Goal: Information Seeking & Learning: Find specific fact

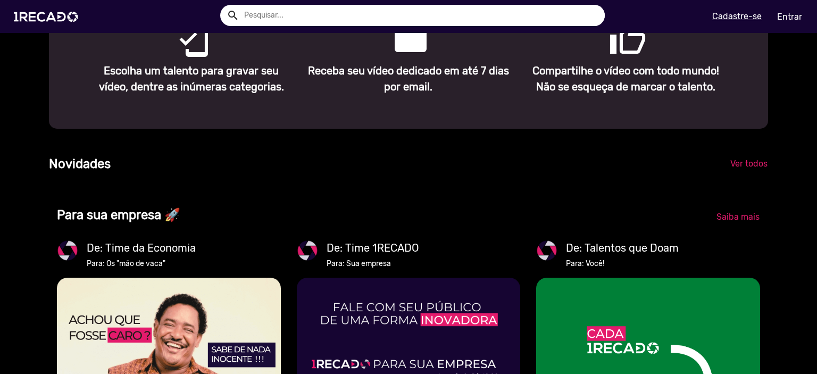
scroll to position [287, 0]
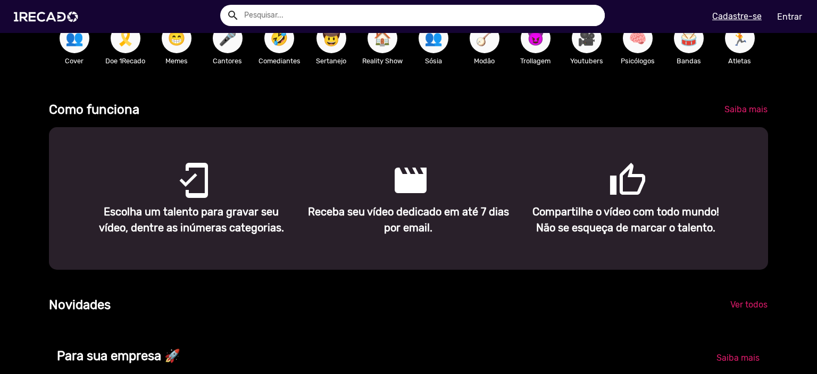
click at [281, 12] on input "text" at bounding box center [420, 15] width 369 height 21
type input "valéria"
click at [223, 5] on button "search" at bounding box center [232, 14] width 19 height 19
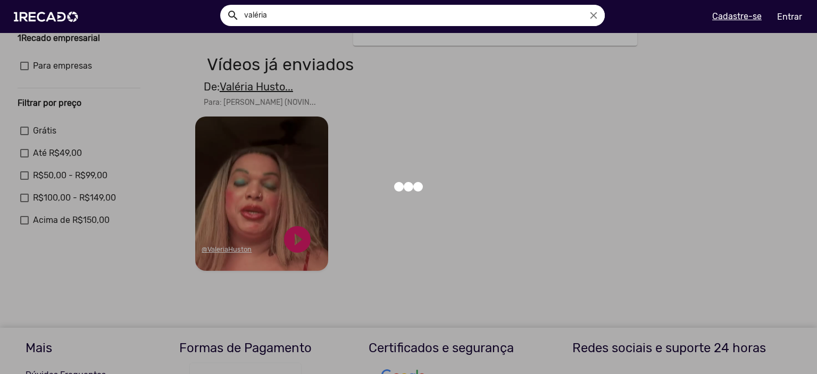
click at [669, 190] on div at bounding box center [408, 187] width 817 height 374
click at [593, 14] on icon "close" at bounding box center [594, 16] width 12 height 12
click at [309, 13] on input "text" at bounding box center [420, 15] width 369 height 21
type input "[PERSON_NAME]"
click at [223, 5] on button "search" at bounding box center [232, 14] width 19 height 19
